Goal: Task Accomplishment & Management: Complete application form

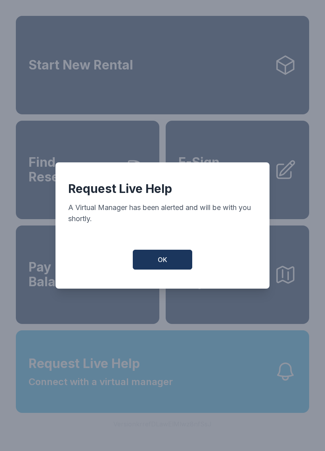
click at [151, 262] on button "OK" at bounding box center [163, 260] width 60 height 20
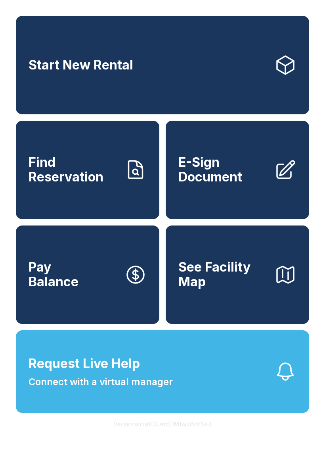
click at [221, 181] on span "E-Sign Document" at bounding box center [224, 169] width 90 height 29
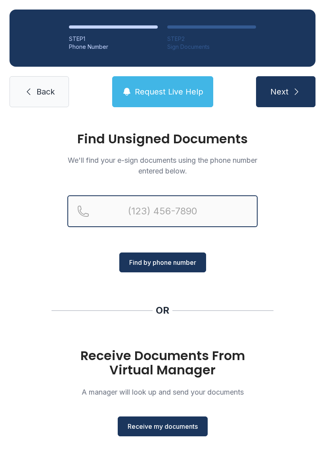
click at [141, 212] on input "Reservation phone number" at bounding box center [162, 211] width 190 height 32
type input "[PHONE_NUMBER]"
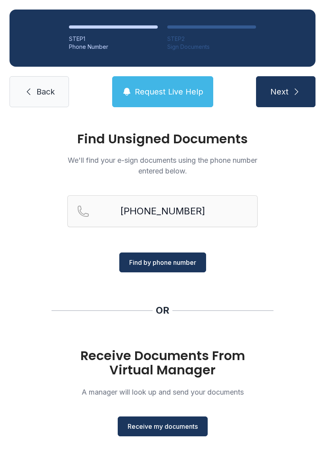
click at [177, 267] on span "Find by phone number" at bounding box center [162, 263] width 67 height 10
click at [175, 430] on span "Receive my documents" at bounding box center [163, 426] width 70 height 10
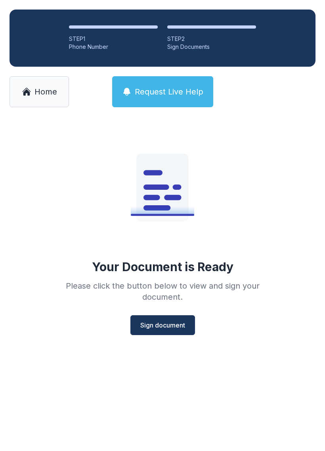
click at [155, 321] on span "Sign document" at bounding box center [162, 325] width 45 height 10
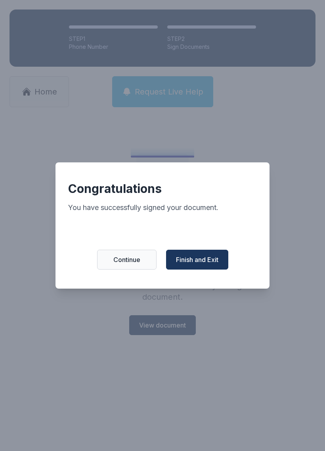
click at [201, 264] on span "Finish and Exit" at bounding box center [197, 260] width 42 height 10
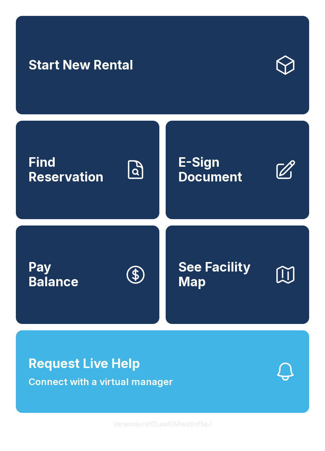
click at [205, 184] on span "E-Sign Document" at bounding box center [224, 169] width 90 height 29
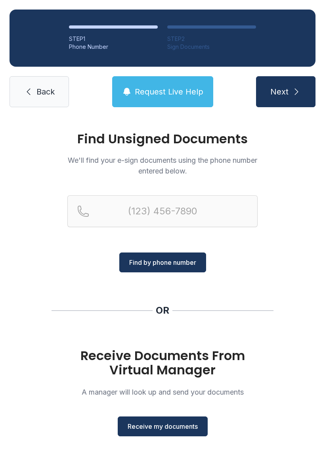
click at [156, 425] on span "Receive my documents" at bounding box center [163, 426] width 70 height 10
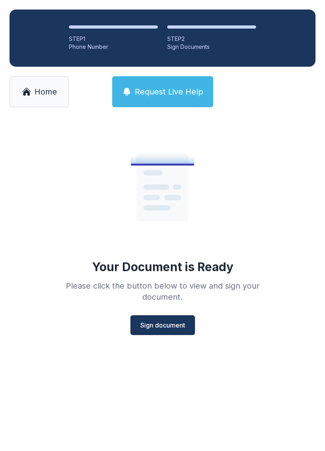
click at [156, 323] on span "Sign document" at bounding box center [162, 325] width 45 height 10
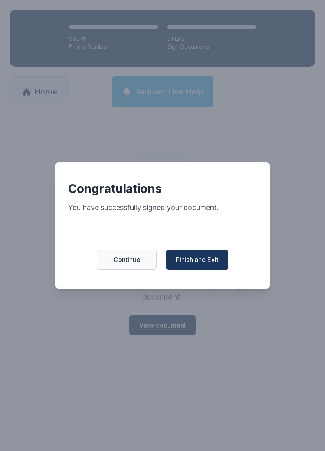
click at [194, 261] on span "Finish and Exit" at bounding box center [197, 260] width 42 height 10
